Goal: Task Accomplishment & Management: Complete application form

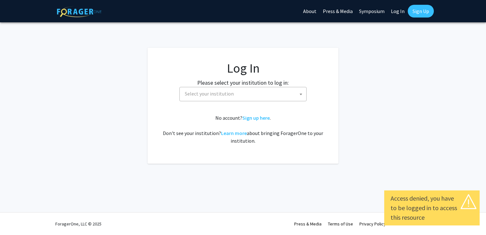
select select
click at [218, 100] on span "Select your institution" at bounding box center [244, 93] width 124 height 13
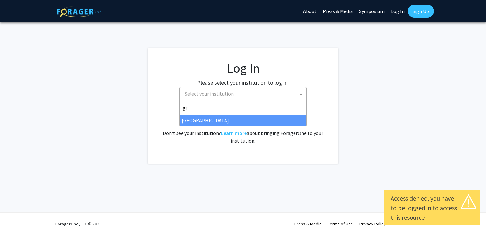
type input "gr"
select select "23"
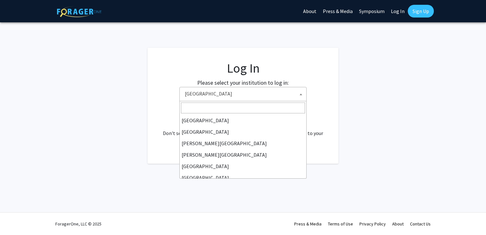
scroll to position [69, 0]
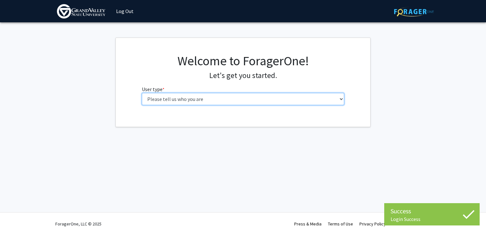
click at [198, 99] on select "Please tell us who you are Undergraduate Student Master's Student Doctoral Cand…" at bounding box center [243, 99] width 203 height 12
select select "1: undergrad"
click at [142, 93] on select "Please tell us who you are Undergraduate Student Master's Student Doctoral Cand…" at bounding box center [243, 99] width 203 height 12
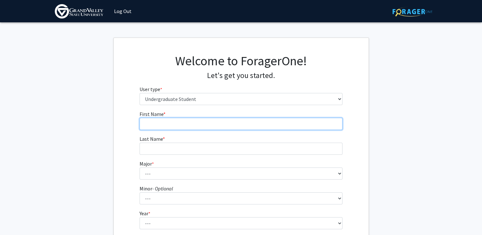
click at [188, 127] on input "First Name * required" at bounding box center [240, 124] width 203 height 12
type input "[PERSON_NAME]"
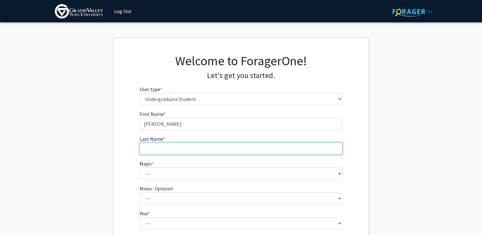
type input "Garres"
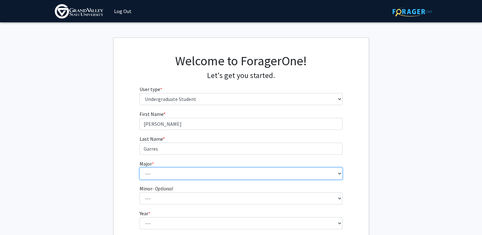
click at [177, 173] on select "--- Advertising and Public Relations Allied Health Science Anthropology Applied…" at bounding box center [240, 173] width 203 height 12
select select "10: 1885"
click at [139, 167] on select "--- Advertising and Public Relations Allied Health Science Anthropology Applied…" at bounding box center [240, 173] width 203 height 12
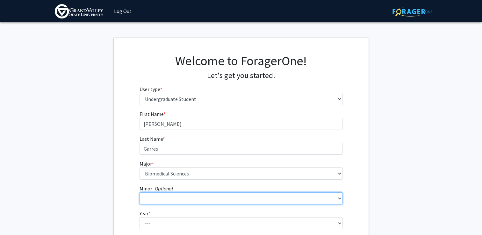
click at [160, 203] on select "--- Accounting Adventure Tourism Management Advertising and Public Relations Af…" at bounding box center [240, 198] width 203 height 12
click at [167, 201] on select "--- Accounting Adventure Tourism Management Advertising and Public Relations Af…" at bounding box center [240, 198] width 203 height 12
drag, startPoint x: 169, startPoint y: 199, endPoint x: 122, endPoint y: 193, distance: 47.2
click at [122, 193] on div "First Name * required [PERSON_NAME] Last Name * required Garres Major * require…" at bounding box center [241, 191] width 255 height 162
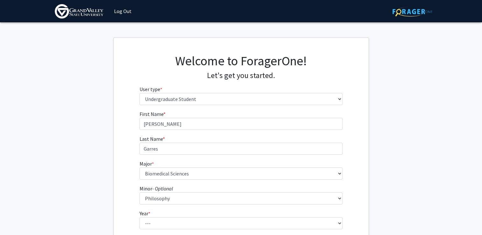
click at [111, 211] on fg-get-started "Welcome to ForagerOne! Let's get you started. User type * required Please tell …" at bounding box center [241, 163] width 482 height 251
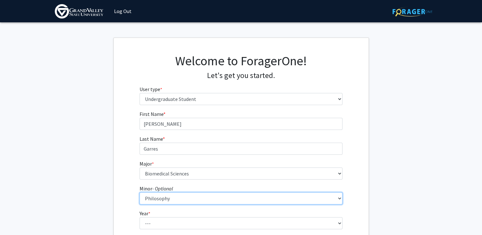
click at [157, 199] on select "--- Accounting Adventure Tourism Management Advertising and Public Relations Af…" at bounding box center [240, 198] width 203 height 12
click at [139, 192] on select "--- Accounting Adventure Tourism Management Advertising and Public Relations Af…" at bounding box center [240, 198] width 203 height 12
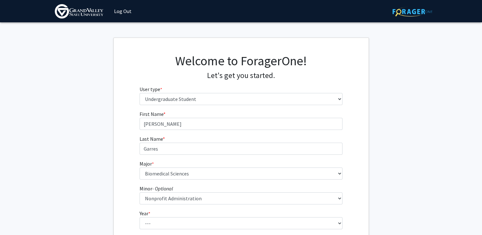
click at [170, 205] on form "First Name * required [PERSON_NAME] Last Name * required Garres Major * require…" at bounding box center [240, 187] width 203 height 155
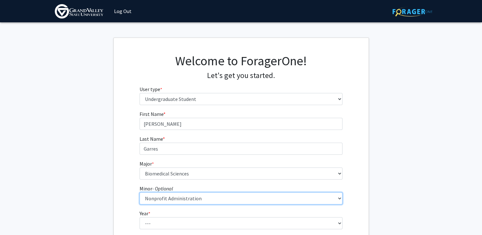
click at [170, 200] on select "--- Accounting Adventure Tourism Management Advertising and Public Relations Af…" at bounding box center [240, 198] width 203 height 12
click at [139, 192] on select "--- Accounting Adventure Tourism Management Advertising and Public Relations Af…" at bounding box center [240, 198] width 203 height 12
click at [161, 202] on select "--- Accounting Adventure Tourism Management Advertising and Public Relations Af…" at bounding box center [240, 198] width 203 height 12
select select "0: null"
click at [139, 192] on select "--- Accounting Adventure Tourism Management Advertising and Public Relations Af…" at bounding box center [240, 198] width 203 height 12
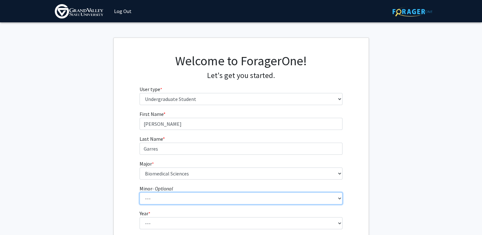
scroll to position [90, 0]
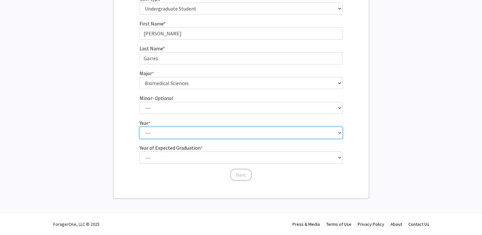
click at [162, 130] on select "--- First-year Sophomore Junior Senior Postbaccalaureate Certificate" at bounding box center [240, 133] width 203 height 12
select select "2: sophomore"
click at [139, 127] on select "--- First-year Sophomore Junior Senior Postbaccalaureate Certificate" at bounding box center [240, 133] width 203 height 12
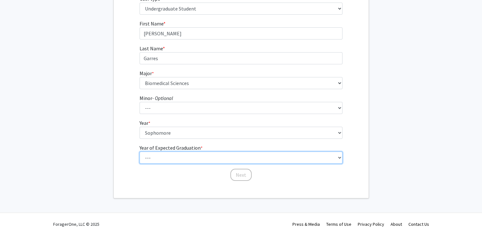
click at [164, 153] on select "--- 2025 2026 2027 2028 2029 2030 2031 2032 2033 2034" at bounding box center [240, 157] width 203 height 12
select select "4: 2028"
click at [139, 151] on select "--- 2025 2026 2027 2028 2029 2030 2031 2032 2033 2034" at bounding box center [240, 157] width 203 height 12
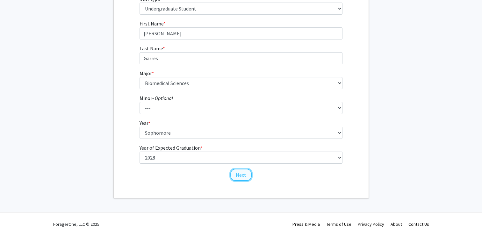
click at [244, 174] on button "Next" at bounding box center [240, 175] width 21 height 12
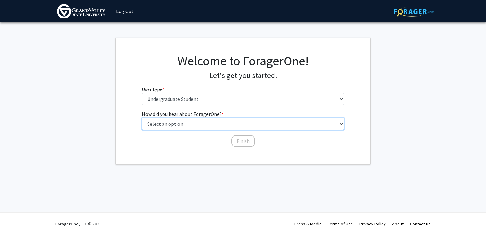
click at [206, 124] on select "Select an option Peer/student recommendation Faculty/staff recommendation Unive…" at bounding box center [243, 124] width 203 height 12
select select "3: university_website"
click at [142, 118] on select "Select an option Peer/student recommendation Faculty/staff recommendation Unive…" at bounding box center [243, 124] width 203 height 12
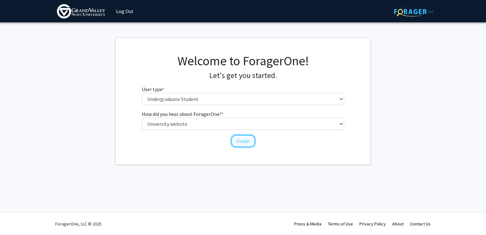
click at [241, 145] on button "Finish" at bounding box center [243, 141] width 24 height 12
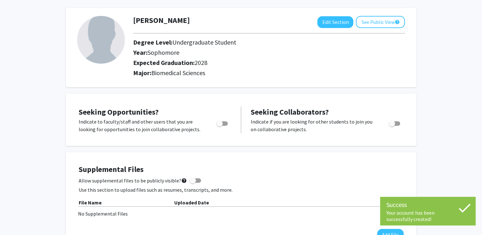
scroll to position [27, 0]
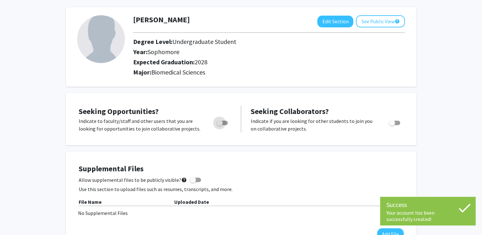
click at [218, 122] on span "Toggle" at bounding box center [219, 123] width 6 height 6
click at [219, 125] on input "Are you actively seeking opportunities?" at bounding box center [219, 125] width 0 height 0
checkbox input "true"
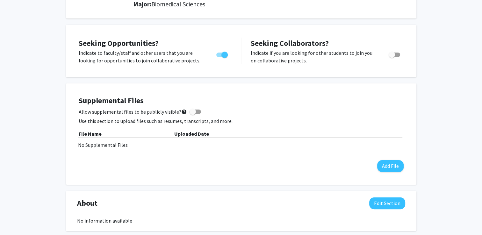
scroll to position [96, 0]
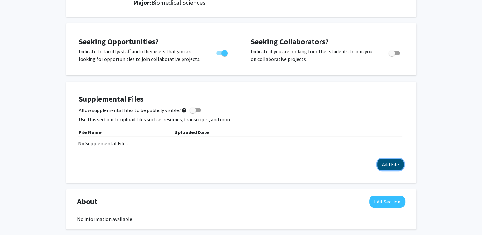
click at [390, 169] on button "Add File" at bounding box center [390, 164] width 26 height 12
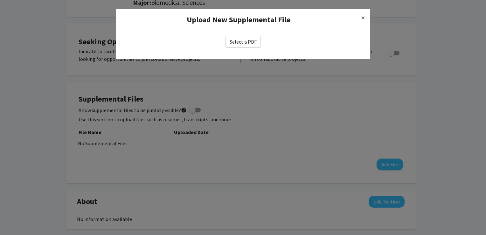
click at [234, 39] on label "Select a PDF" at bounding box center [243, 42] width 35 height 12
click at [0, 0] on input "Select a PDF" at bounding box center [0, 0] width 0 height 0
click at [362, 16] on span "×" at bounding box center [363, 18] width 4 height 10
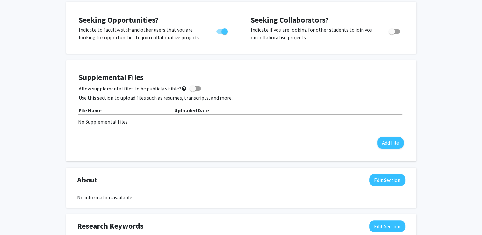
scroll to position [128, 0]
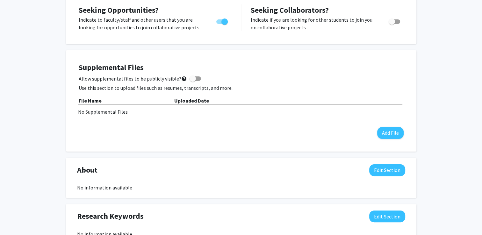
click at [190, 78] on span at bounding box center [192, 78] width 6 height 6
click at [192, 81] on input "Allow supplemental files to be publicly visible? help" at bounding box center [192, 81] width 0 height 0
checkbox input "true"
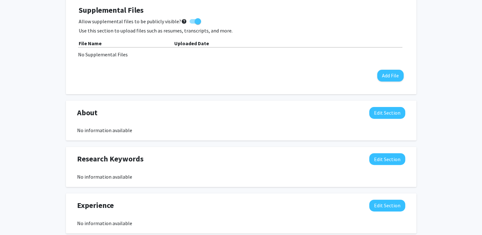
scroll to position [186, 0]
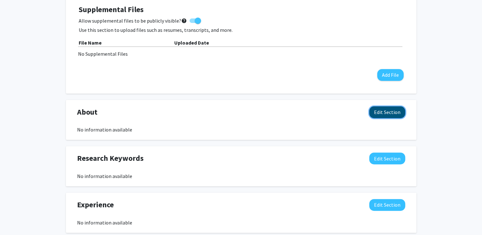
click at [382, 109] on button "Edit Section" at bounding box center [387, 112] width 36 height 12
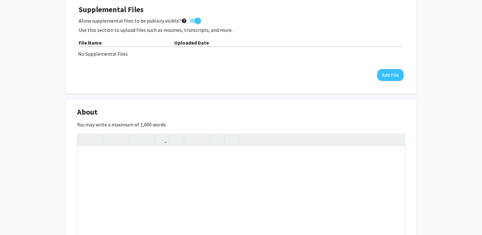
click at [382, 109] on div "About Edit Section" at bounding box center [240, 113] width 337 height 15
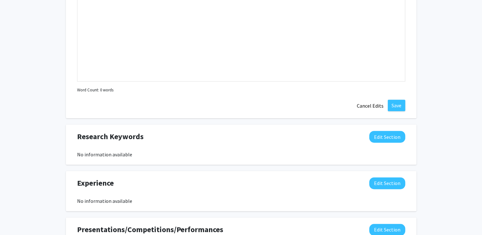
scroll to position [353, 0]
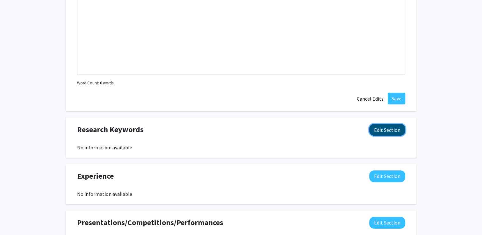
click at [397, 130] on button "Edit Section" at bounding box center [387, 130] width 36 height 12
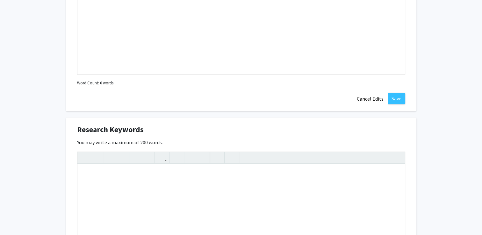
click at [431, 139] on div "[PERSON_NAME] Edit Section See Public View help Degree Level: Undergraduate Stu…" at bounding box center [241, 86] width 482 height 833
click at [370, 98] on button "Cancel Edits" at bounding box center [369, 99] width 35 height 12
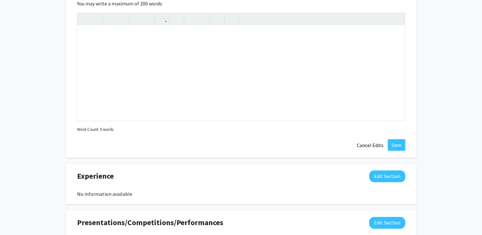
scroll to position [366, 0]
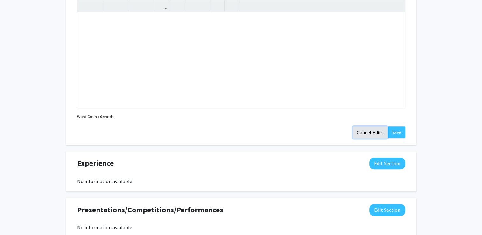
click at [366, 135] on button "Cancel Edits" at bounding box center [369, 132] width 35 height 12
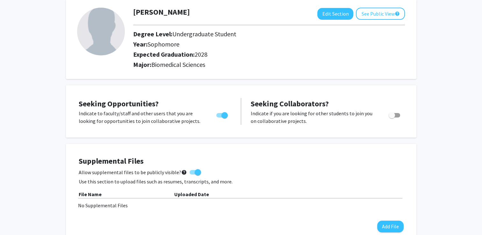
scroll to position [0, 0]
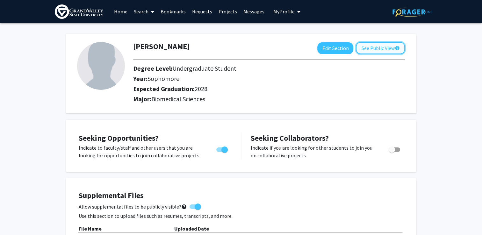
click at [375, 51] on button "See Public View help" at bounding box center [379, 48] width 49 height 12
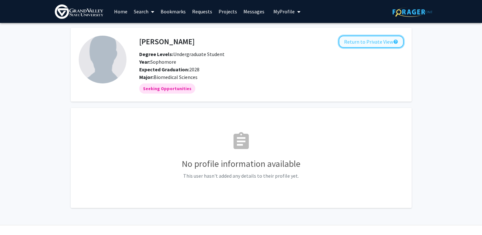
click at [358, 46] on button "Return to Private View help" at bounding box center [370, 42] width 65 height 12
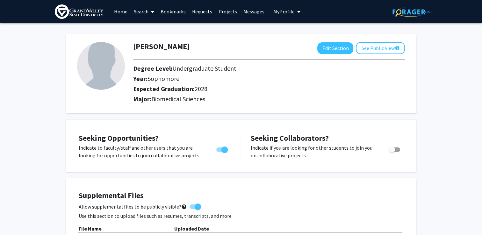
click at [144, 13] on link "Search" at bounding box center [143, 11] width 27 height 22
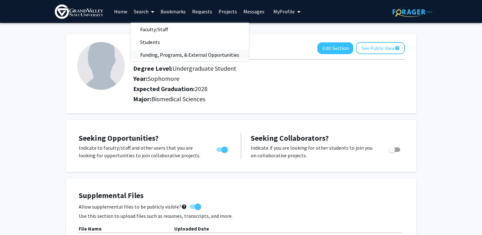
click at [162, 53] on span "Funding, Programs, & External Opportunities" at bounding box center [189, 54] width 118 height 13
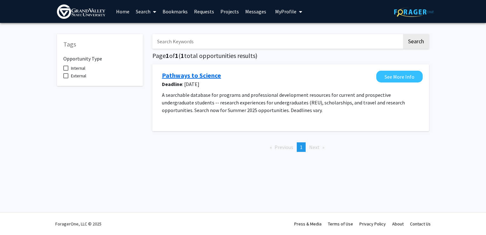
click at [193, 77] on link "Pathways to Science" at bounding box center [191, 76] width 59 height 10
click at [142, 15] on link "Search" at bounding box center [146, 11] width 27 height 22
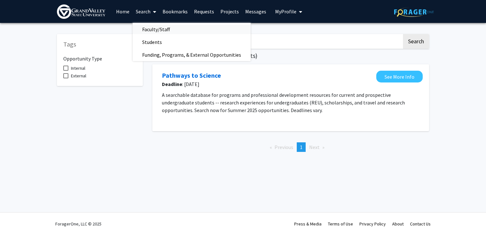
click at [158, 29] on span "Faculty/Staff" at bounding box center [156, 29] width 47 height 13
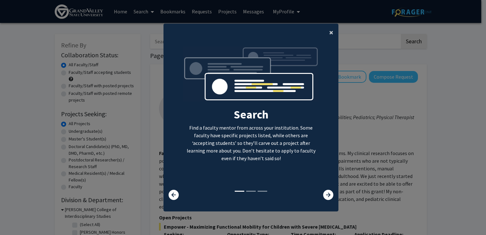
click at [329, 32] on span "×" at bounding box center [331, 32] width 4 height 10
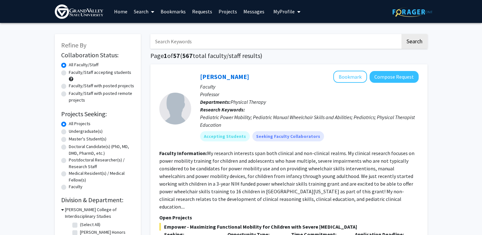
click at [294, 13] on span "My profile dropdown to access profile and logout" at bounding box center [297, 12] width 6 height 22
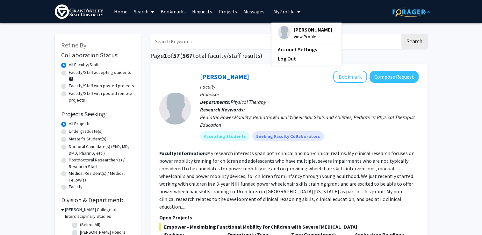
click at [295, 29] on span "[PERSON_NAME]" at bounding box center [312, 29] width 39 height 7
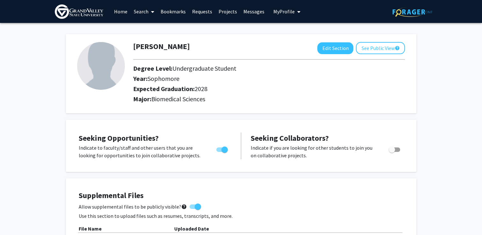
click at [144, 11] on link "Search" at bounding box center [143, 11] width 27 height 22
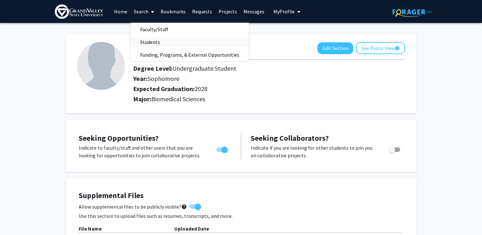
click at [155, 40] on span "Students" at bounding box center [149, 42] width 39 height 13
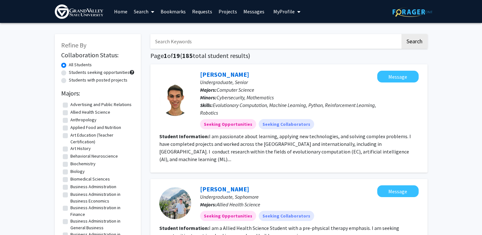
click at [223, 11] on link "Projects" at bounding box center [227, 11] width 25 height 22
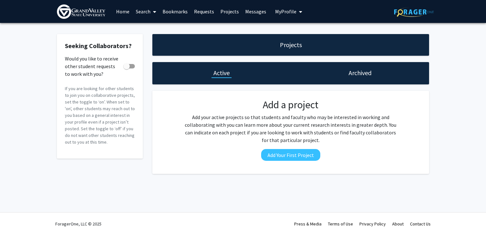
click at [285, 46] on h1 "Projects" at bounding box center [291, 44] width 22 height 9
click at [151, 13] on span at bounding box center [154, 12] width 6 height 22
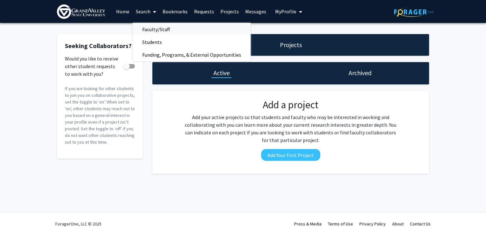
click at [165, 27] on span "Faculty/Staff" at bounding box center [156, 29] width 47 height 13
